Goal: Navigation & Orientation: Find specific page/section

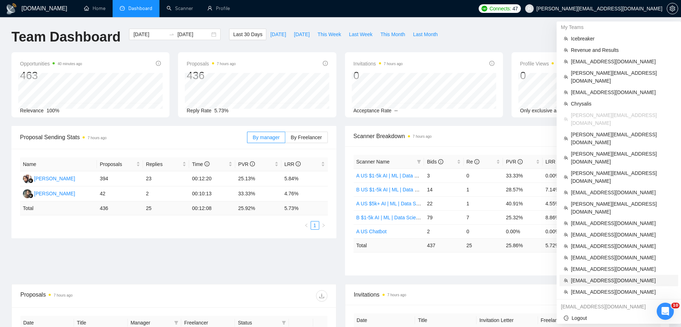
click at [583, 276] on span "[EMAIL_ADDRESS][DOMAIN_NAME]" at bounding box center [622, 280] width 103 height 8
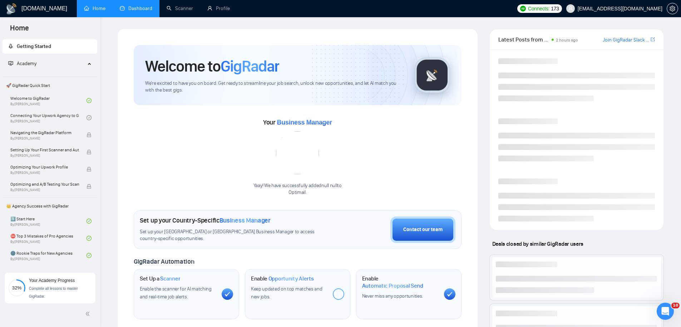
click at [135, 6] on link "Dashboard" at bounding box center [136, 8] width 33 height 6
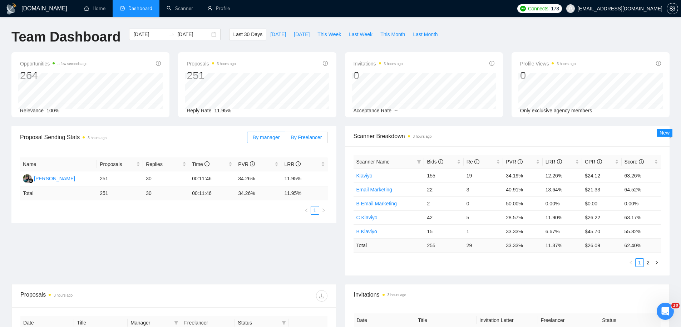
click at [306, 136] on span "By Freelancer" at bounding box center [306, 137] width 31 height 6
click at [285, 139] on input "By Freelancer" at bounding box center [285, 139] width 0 height 0
click at [314, 137] on span "By Freelancer" at bounding box center [306, 137] width 31 height 6
click at [285, 139] on input "By Freelancer" at bounding box center [285, 139] width 0 height 0
click at [49, 180] on div "[PERSON_NAME]" at bounding box center [54, 178] width 41 height 8
